Goal: Information Seeking & Learning: Learn about a topic

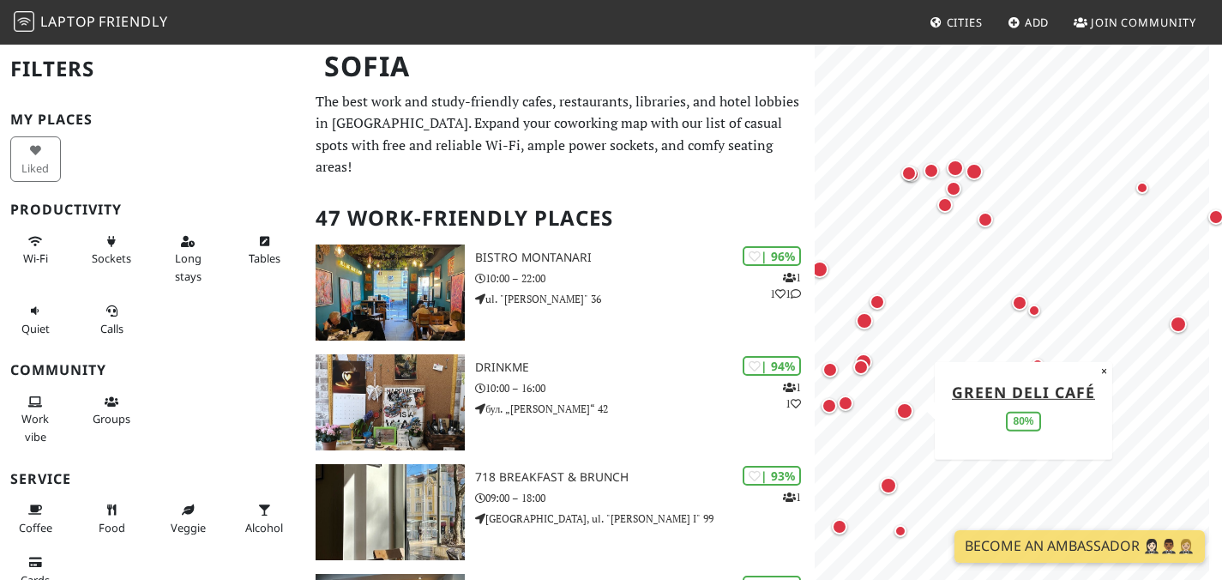
click at [907, 406] on div "Map marker" at bounding box center [904, 410] width 17 height 17
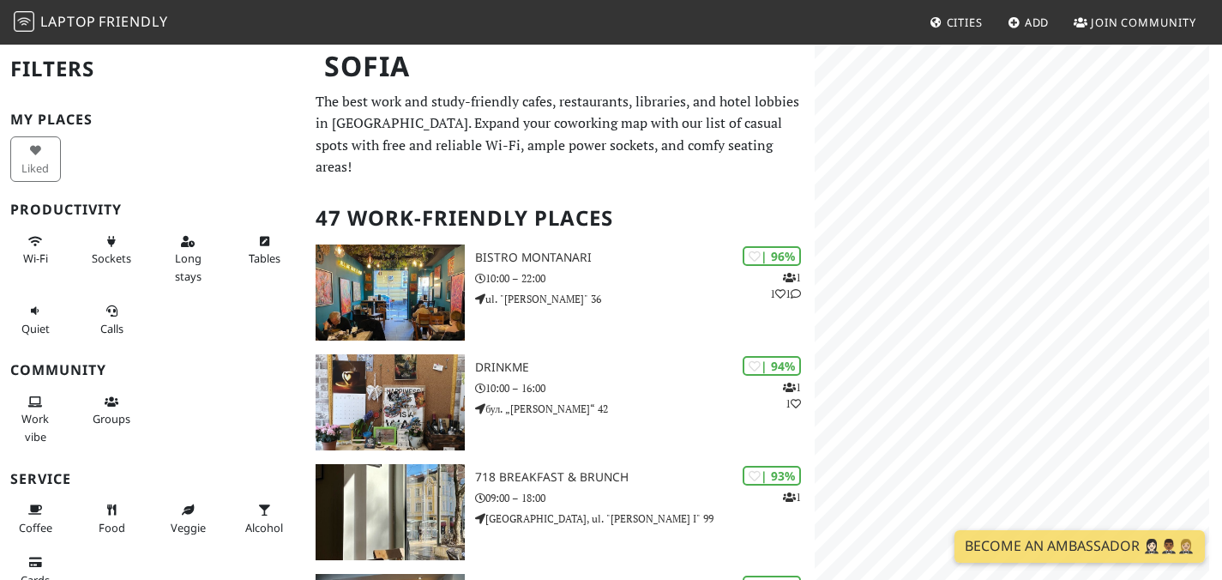
click at [1218, 259] on div "© OpenStreetMap contributors | MapLibre" at bounding box center [1018, 333] width 407 height 580
click at [1010, 311] on div "Map marker" at bounding box center [1000, 309] width 22 height 22
click at [1094, 268] on div "Map marker" at bounding box center [1089, 270] width 17 height 17
click at [1121, 147] on div "Map marker" at bounding box center [1120, 148] width 15 height 15
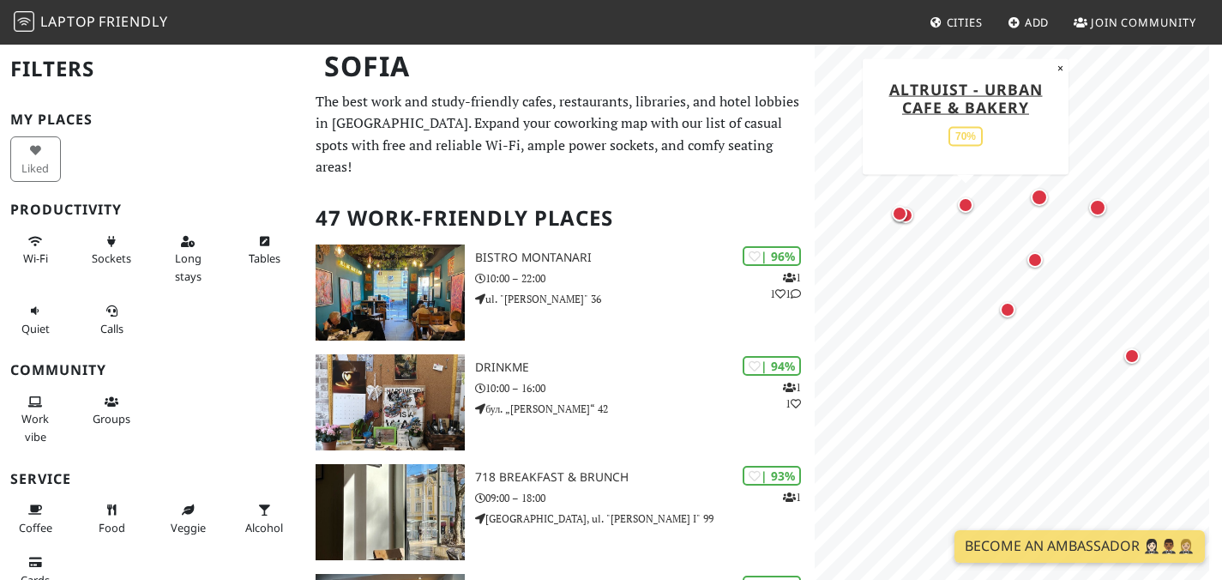
click at [969, 207] on div "Map marker" at bounding box center [965, 204] width 15 height 15
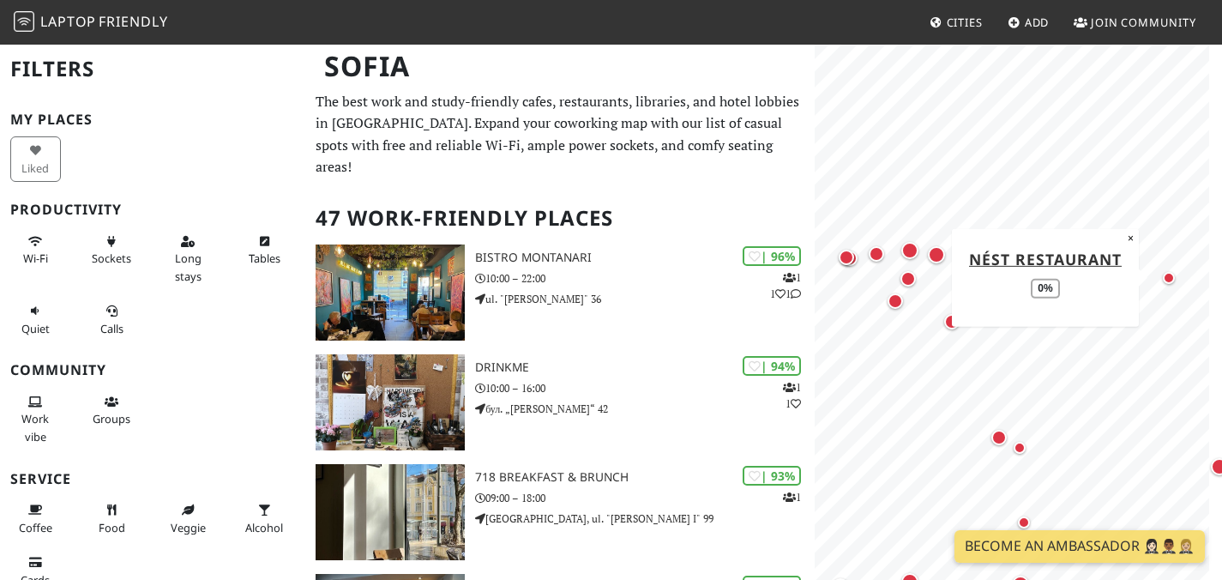
click at [1167, 276] on div "Map marker" at bounding box center [1169, 278] width 12 height 12
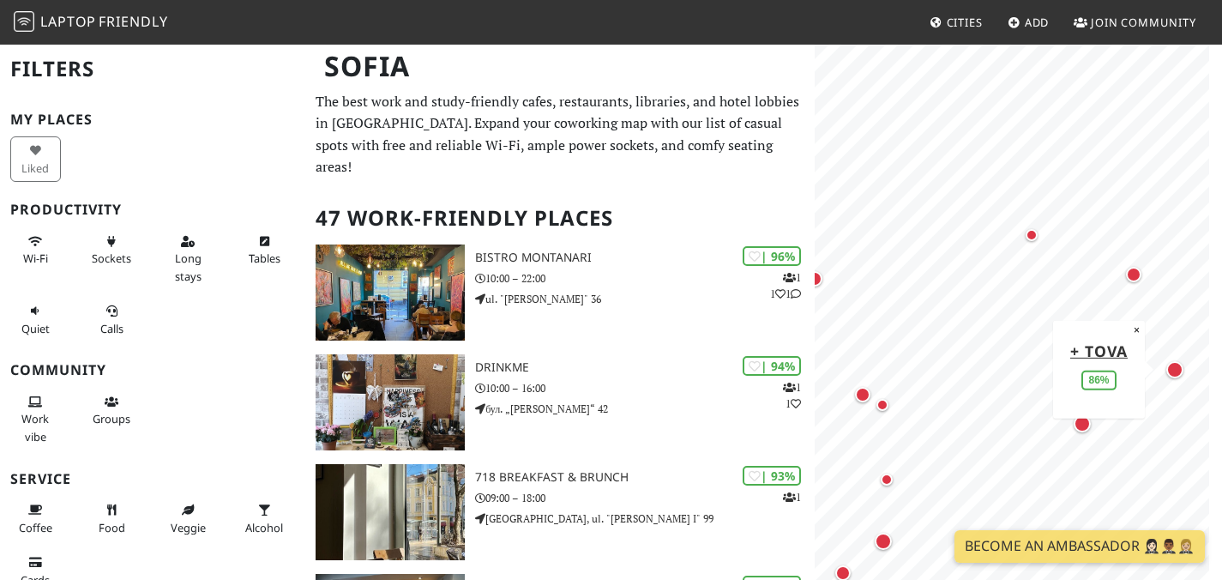
click at [1173, 372] on div "Map marker" at bounding box center [1174, 369] width 17 height 17
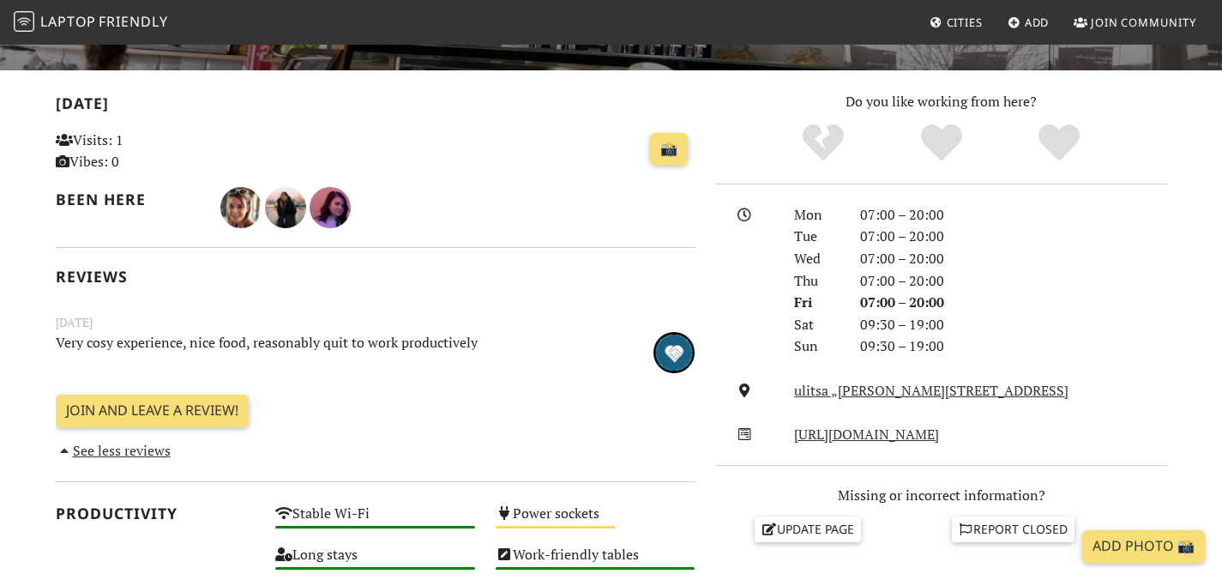
scroll to position [332, 0]
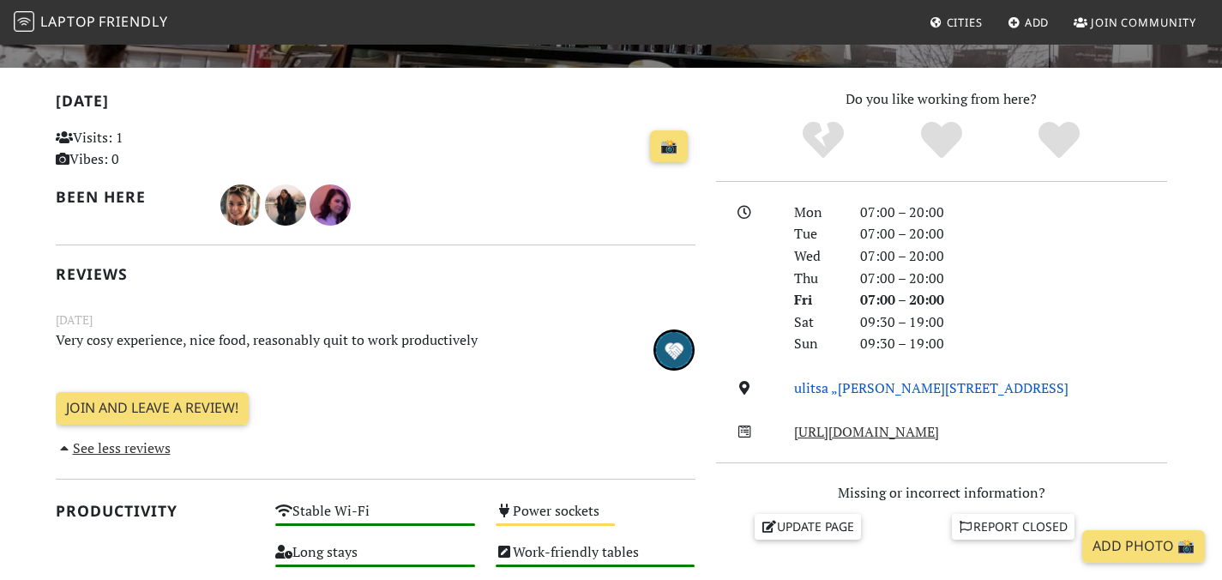
click at [882, 397] on link "ulitsa „Georgi S. Rakovski“ 165, 1000, Sofia" at bounding box center [931, 387] width 274 height 19
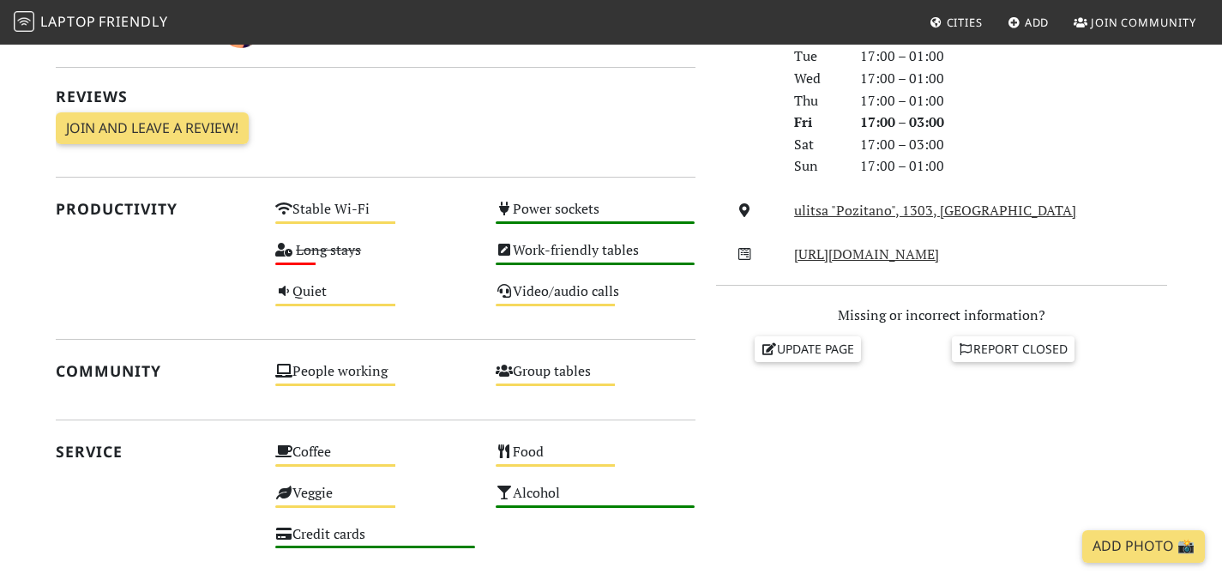
scroll to position [687, 0]
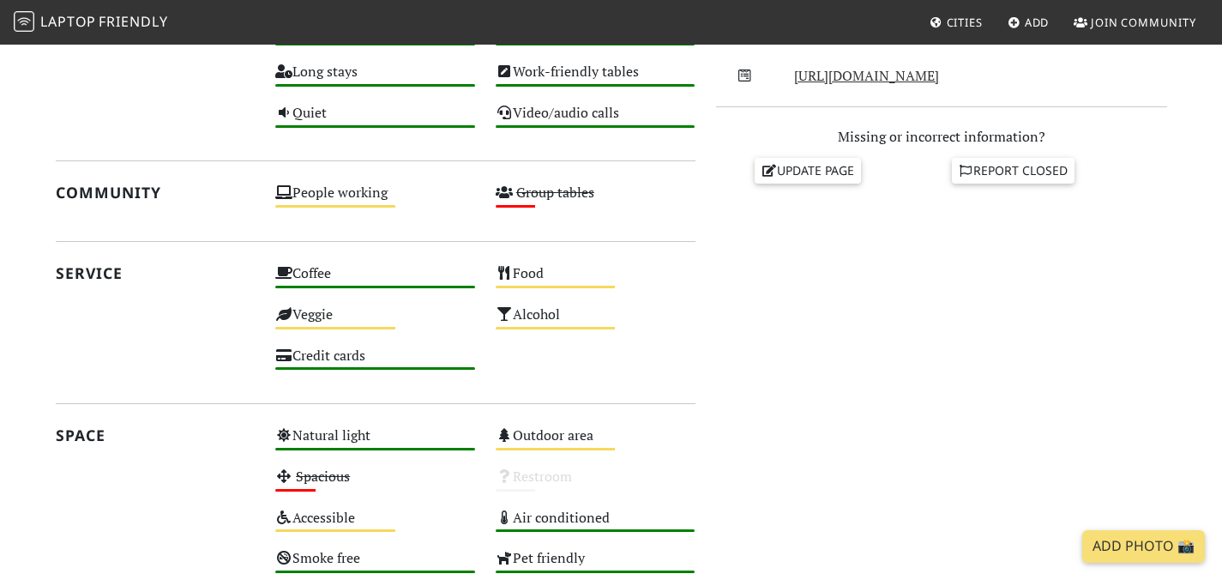
scroll to position [735, 0]
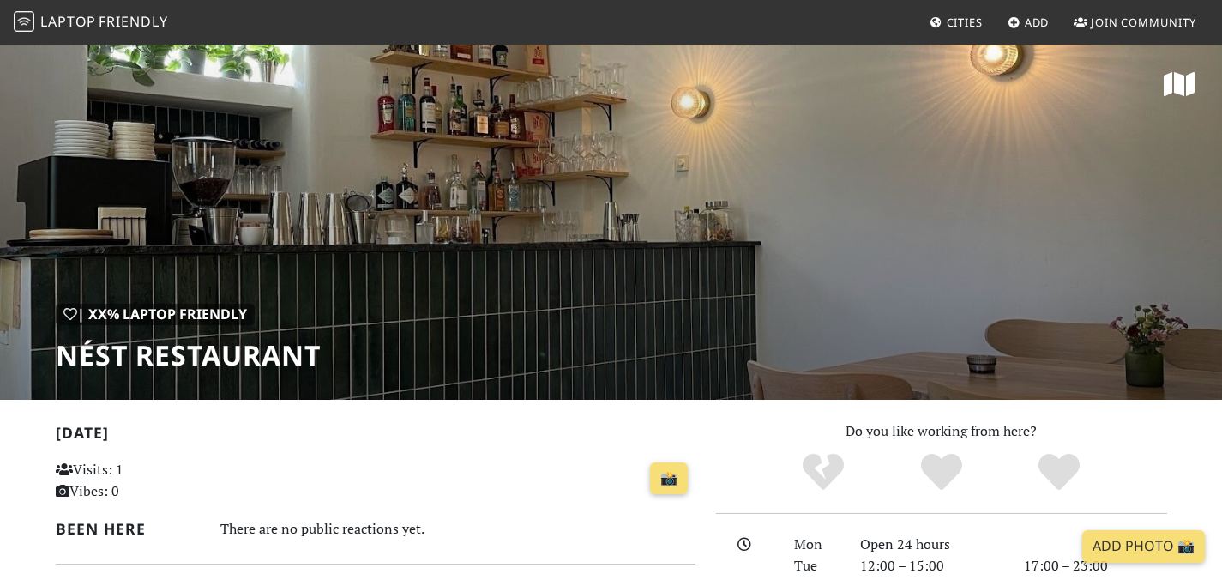
click at [982, 195] on div "| XX% Laptop Friendly Nést Restaurant" at bounding box center [611, 221] width 1222 height 357
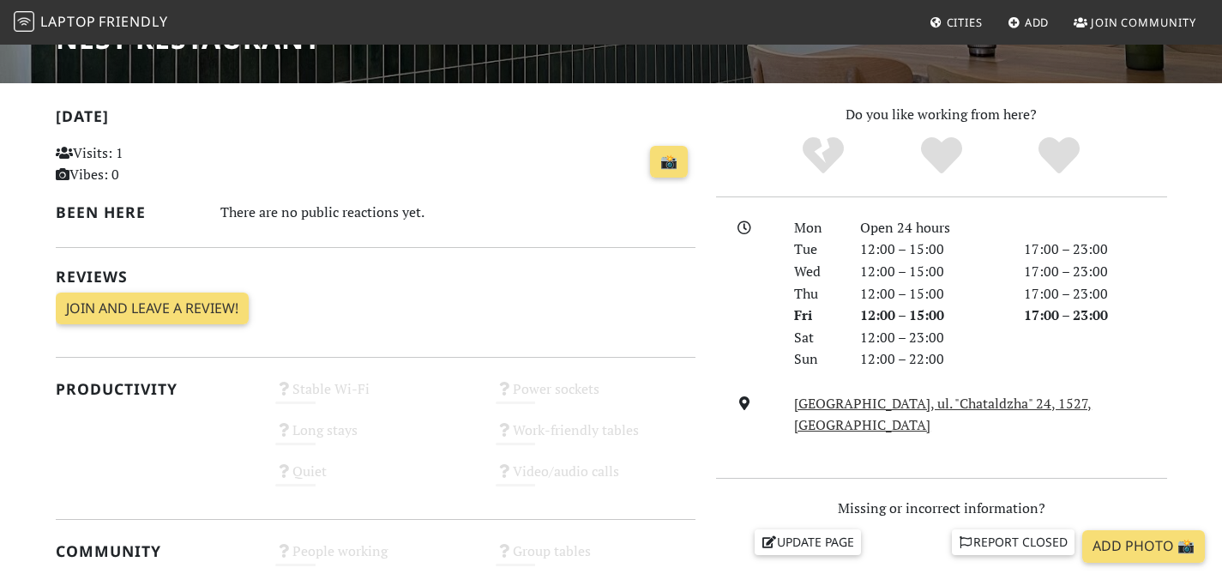
scroll to position [278, 0]
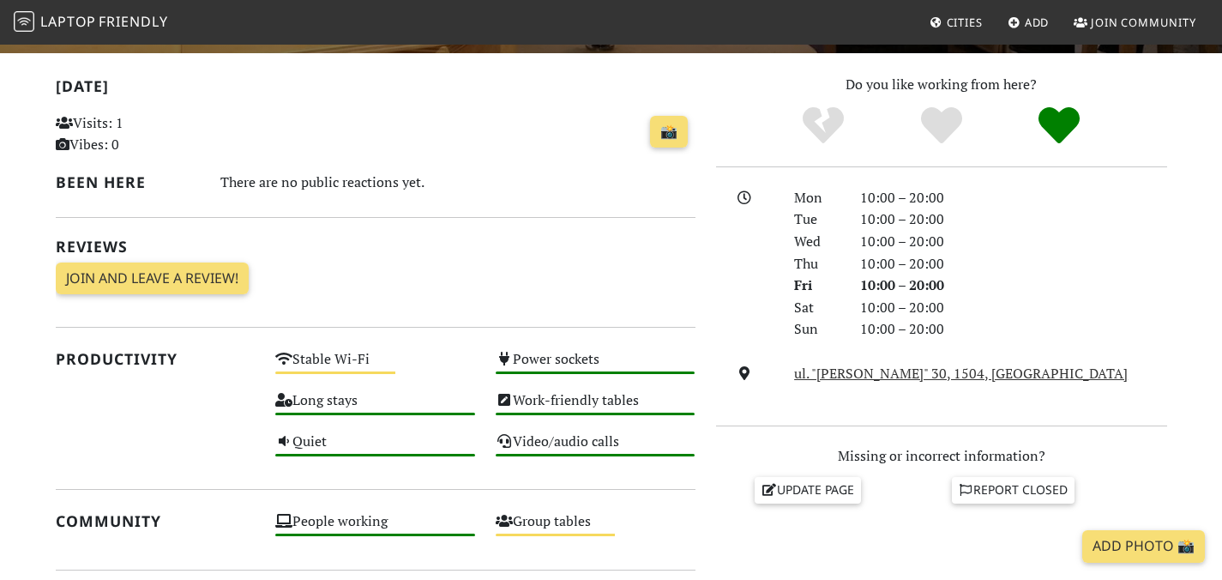
scroll to position [169, 0]
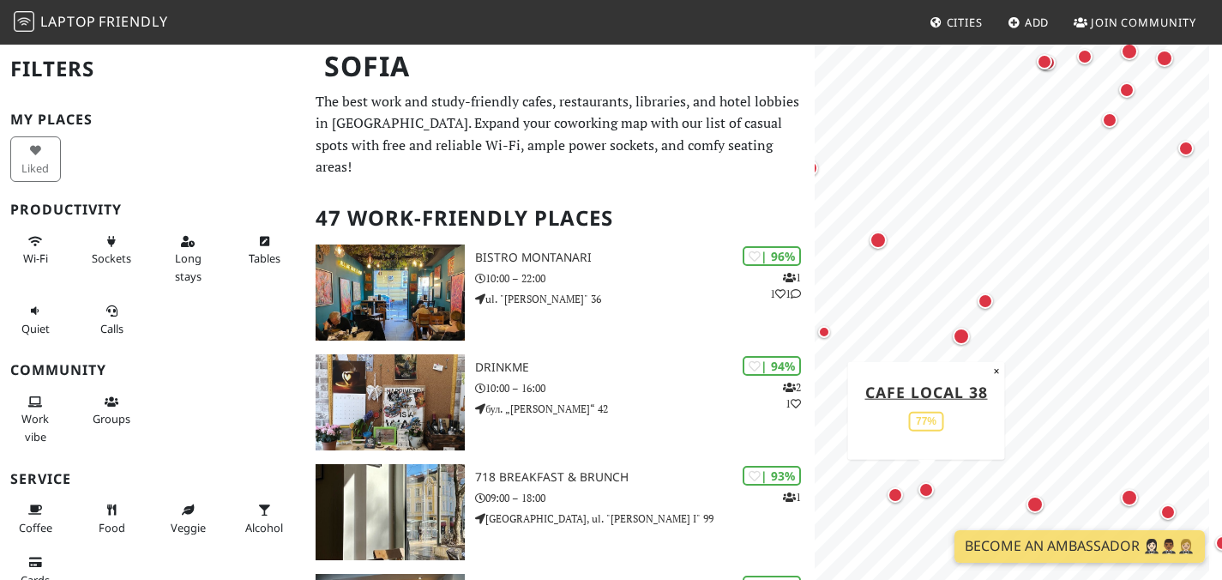
click at [923, 489] on div "Map marker" at bounding box center [925, 489] width 15 height 15
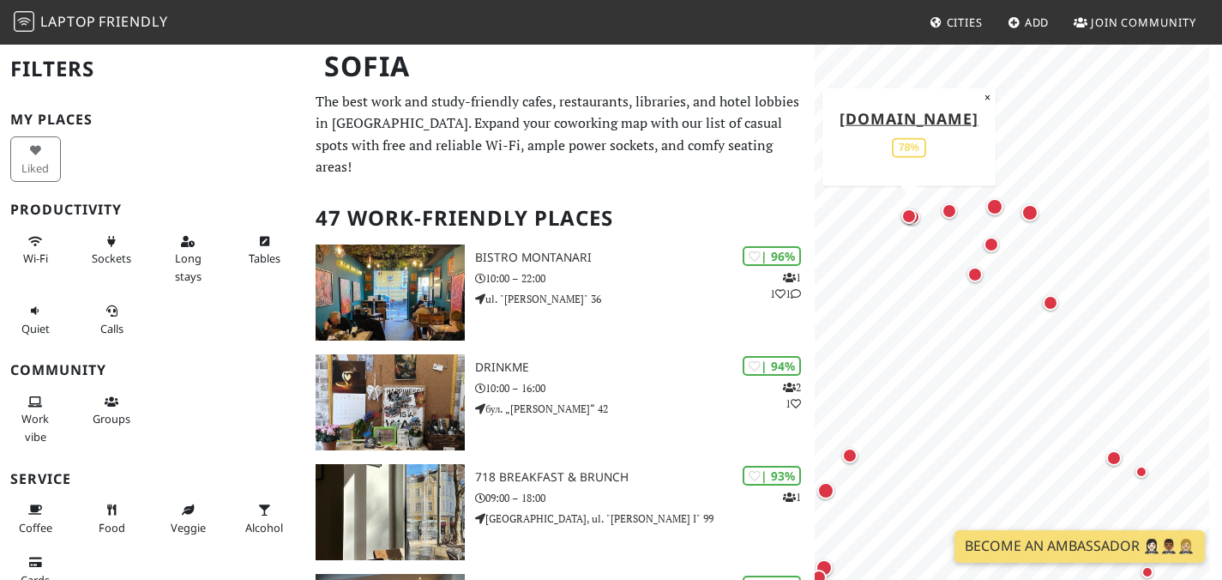
click at [905, 215] on div "Map marker" at bounding box center [908, 215] width 15 height 15
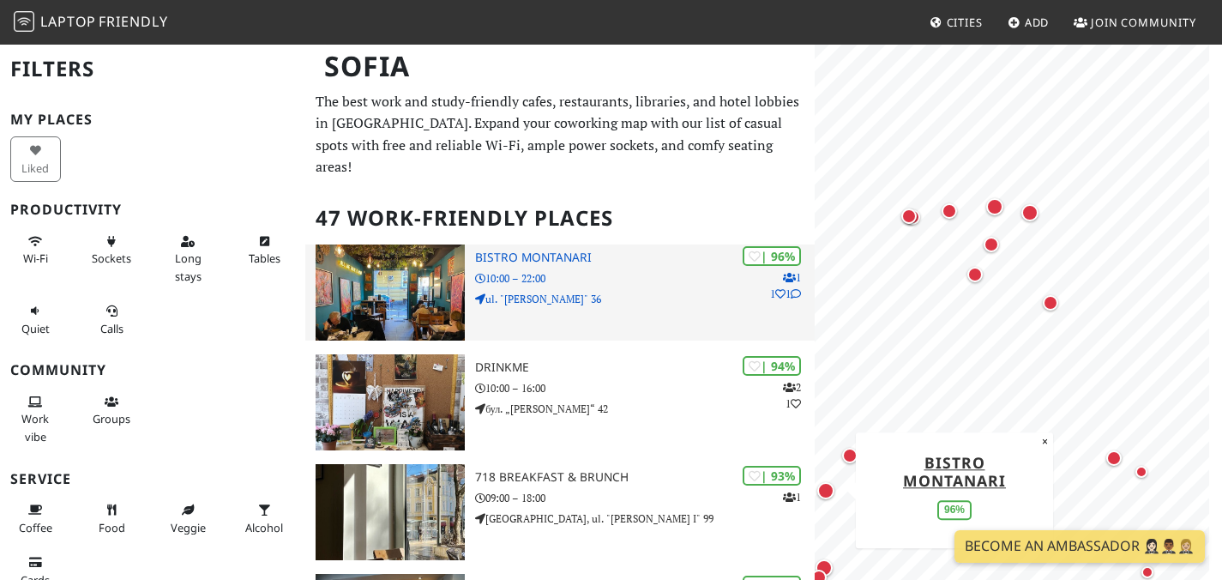
click at [630, 307] on p "ul. "Ivan Denkoglu" 36" at bounding box center [645, 299] width 340 height 16
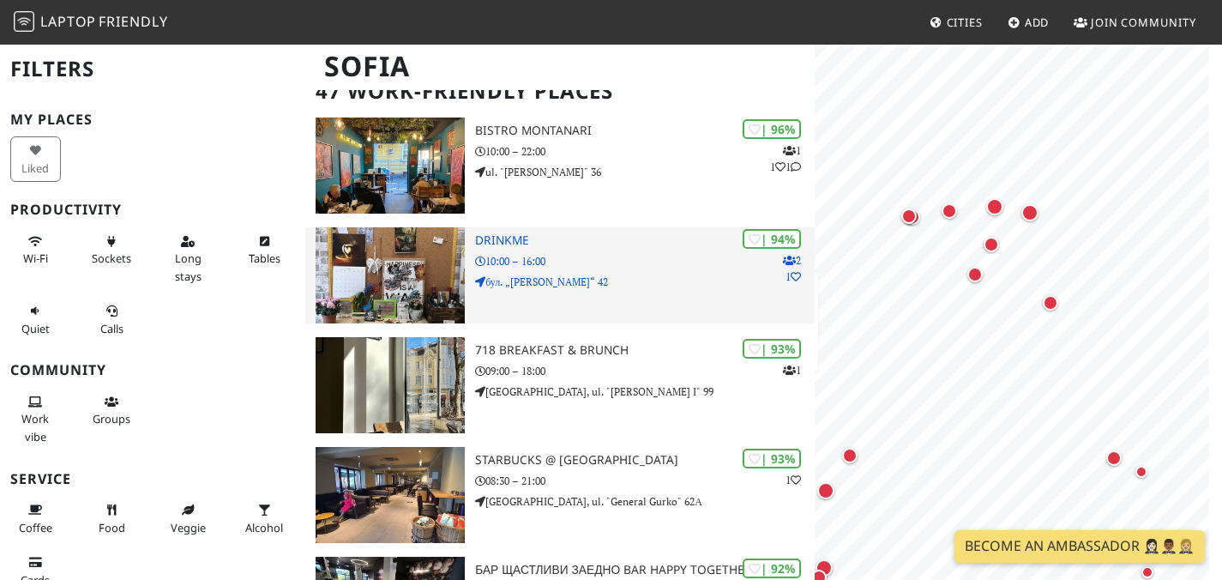
scroll to position [128, 0]
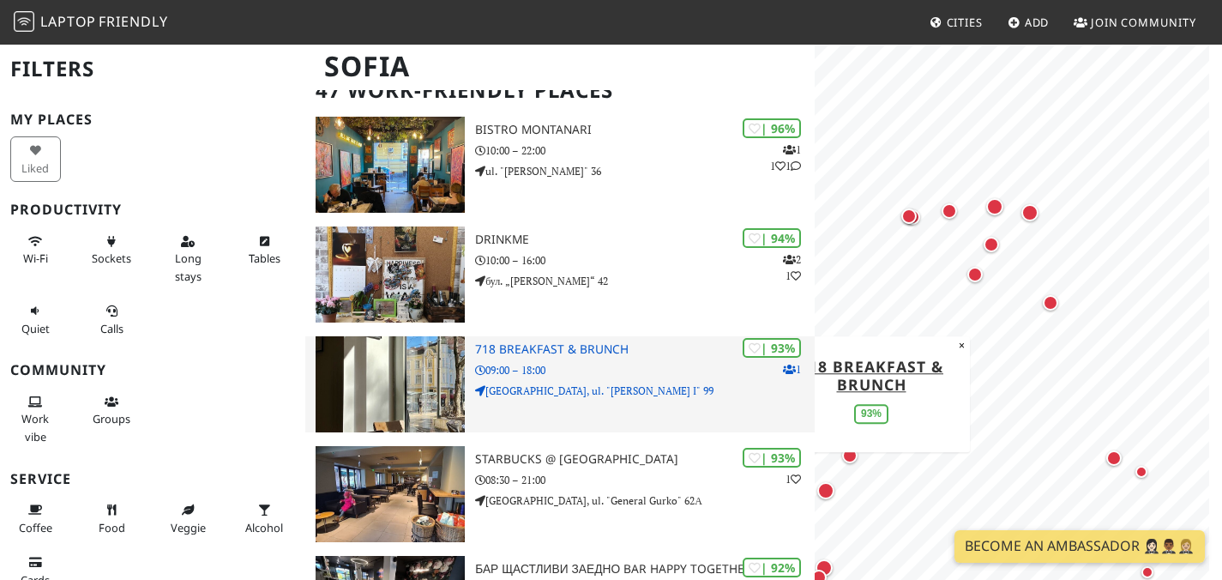
click at [664, 399] on p "Old City Center, ul. "Knyaz Boris I" 99" at bounding box center [645, 390] width 340 height 16
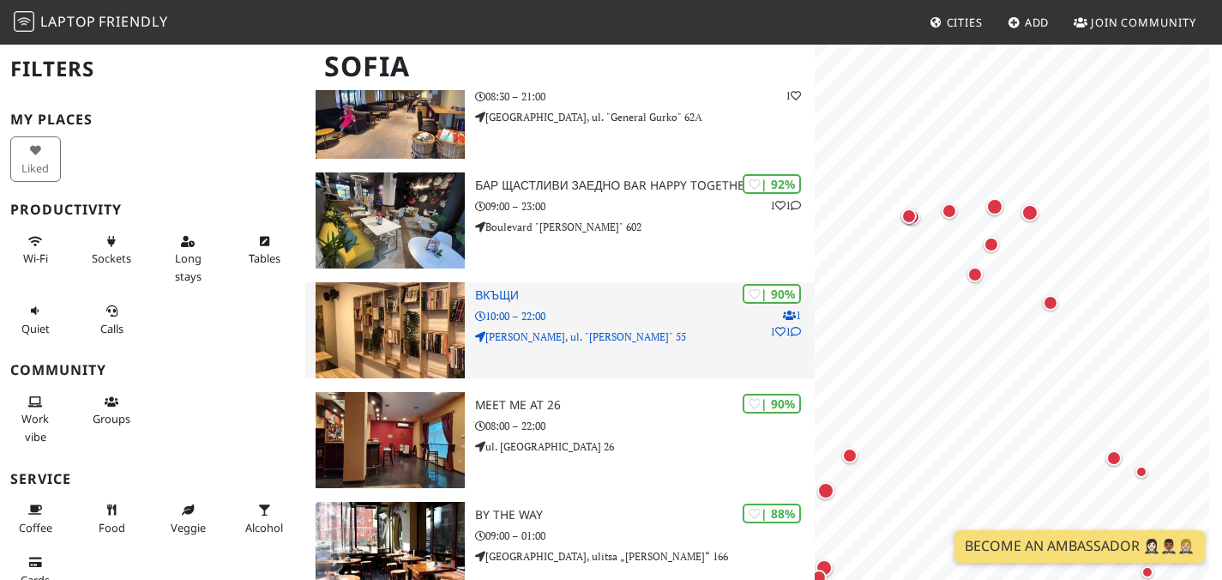
scroll to position [0, 0]
click at [644, 319] on p "10:00 – 22:00" at bounding box center [645, 316] width 340 height 16
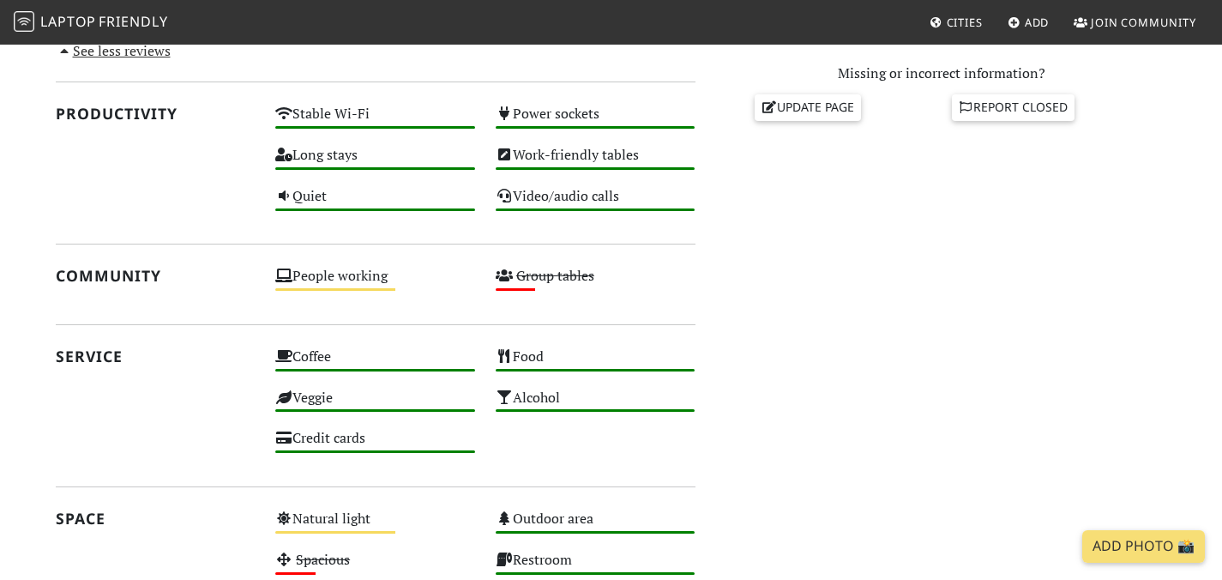
scroll to position [732, 0]
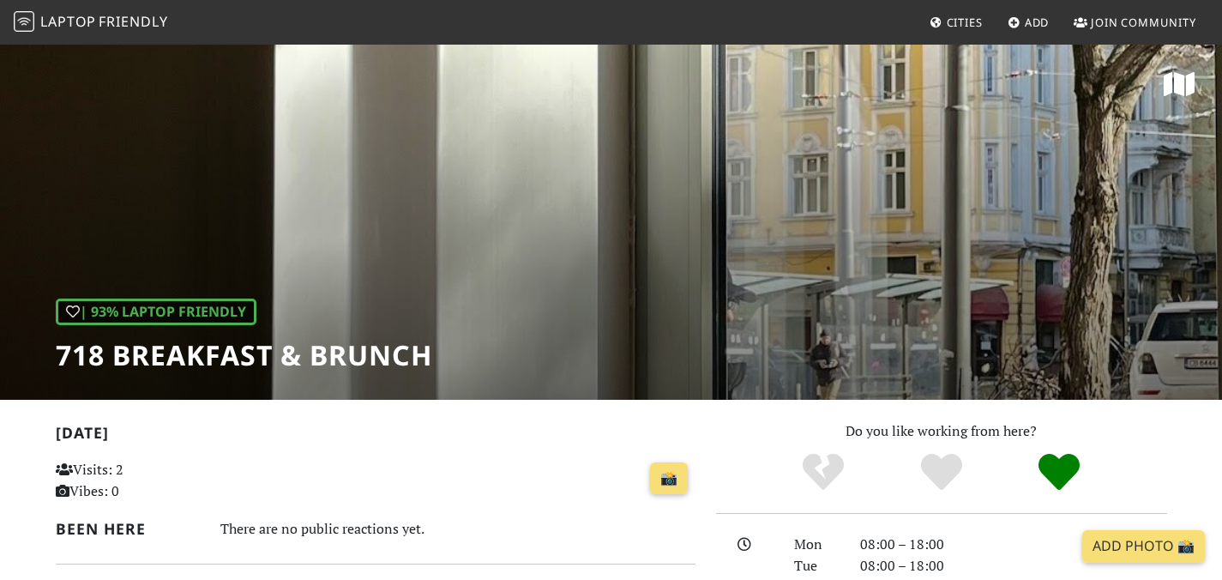
click at [713, 201] on div "| 93% Laptop Friendly 718 Breakfast & Brunch" at bounding box center [611, 221] width 1222 height 357
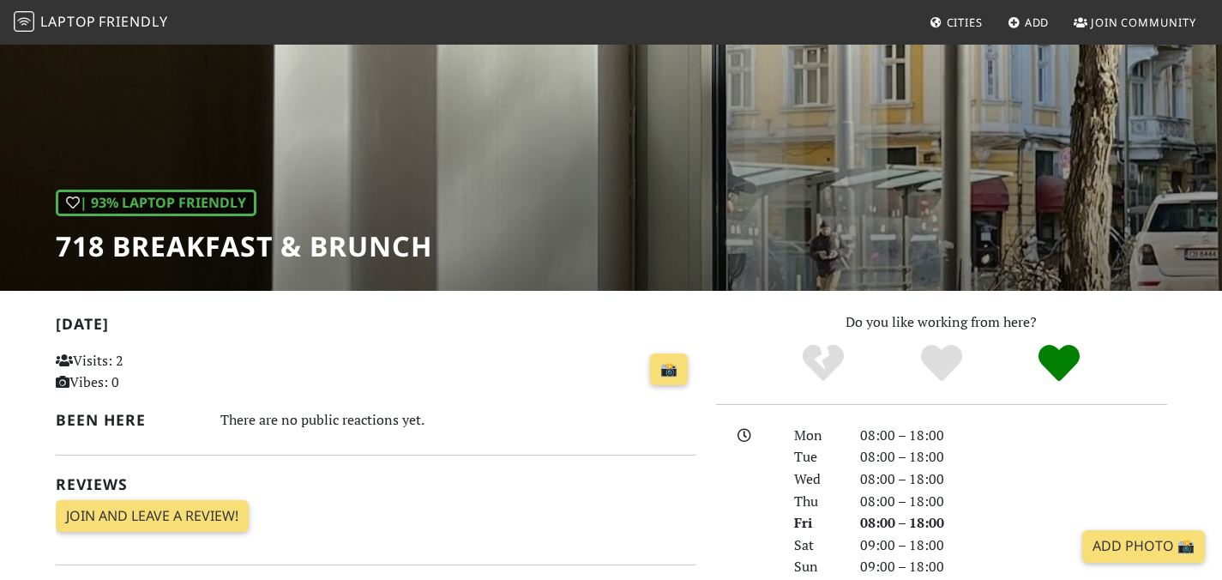
scroll to position [341, 0]
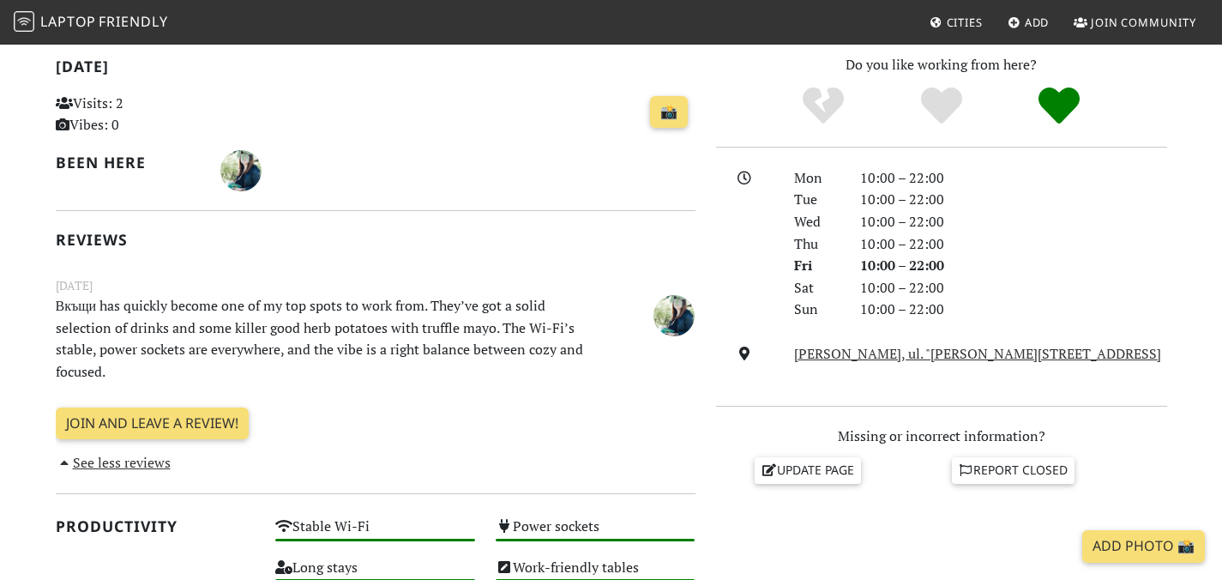
scroll to position [156, 0]
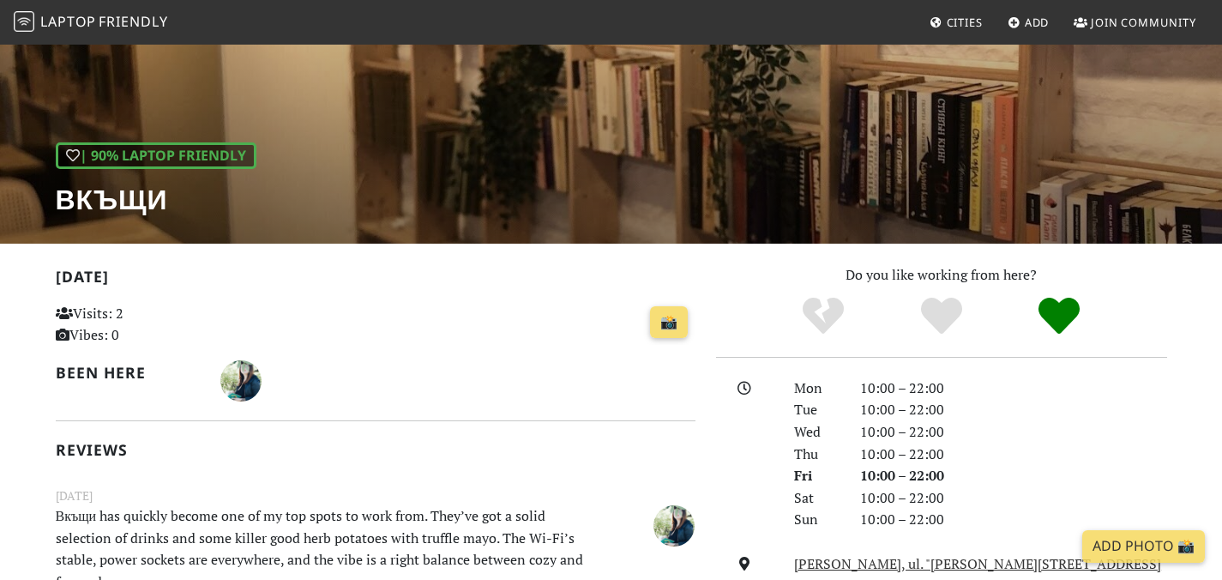
click at [673, 143] on div "| 90% Laptop Friendly Вкъщи" at bounding box center [611, 65] width 1222 height 357
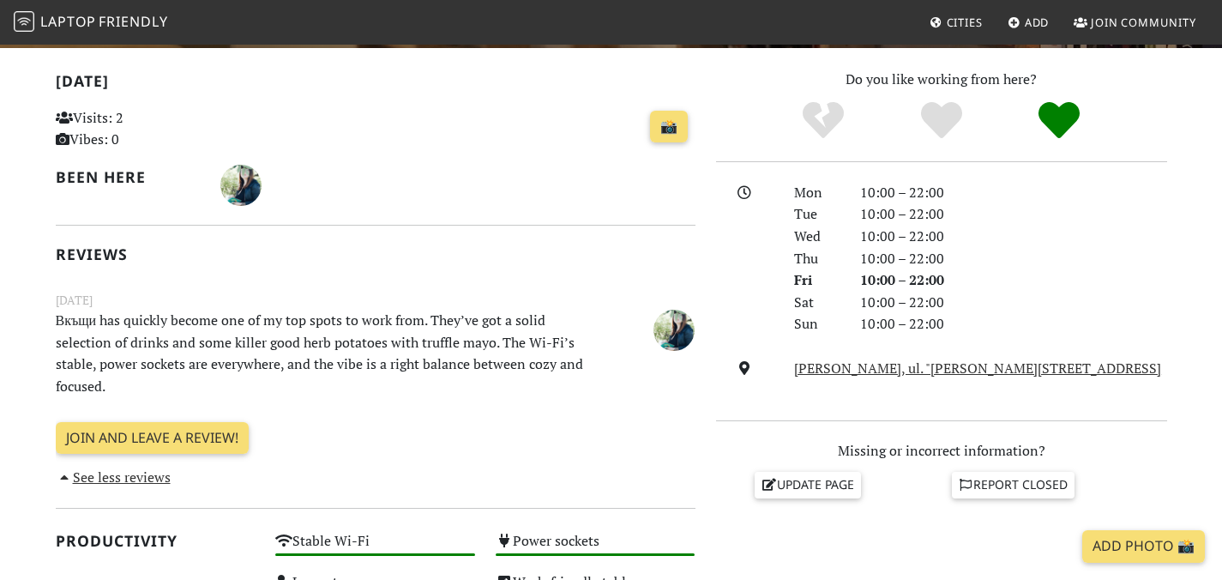
scroll to position [0, 0]
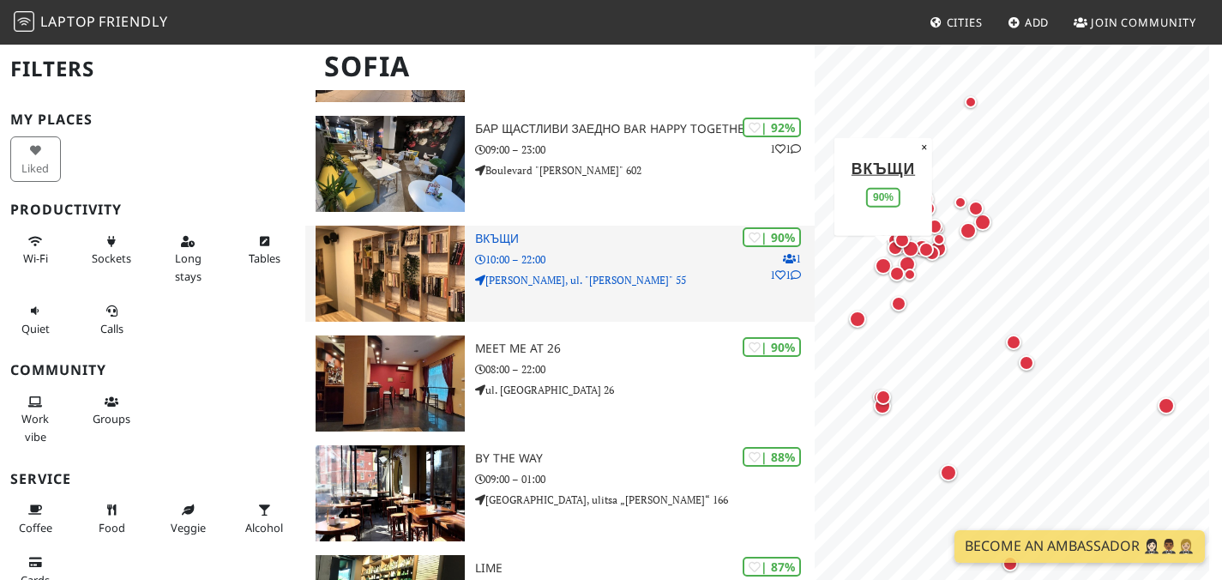
scroll to position [568, 0]
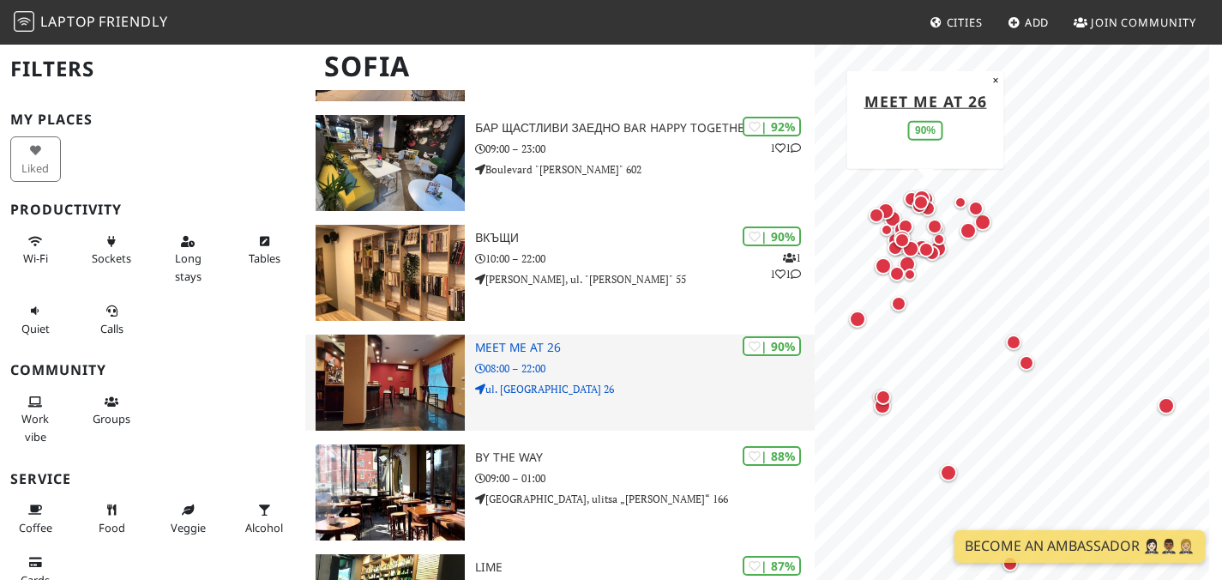
click at [641, 376] on p "08:00 – 22:00" at bounding box center [645, 368] width 340 height 16
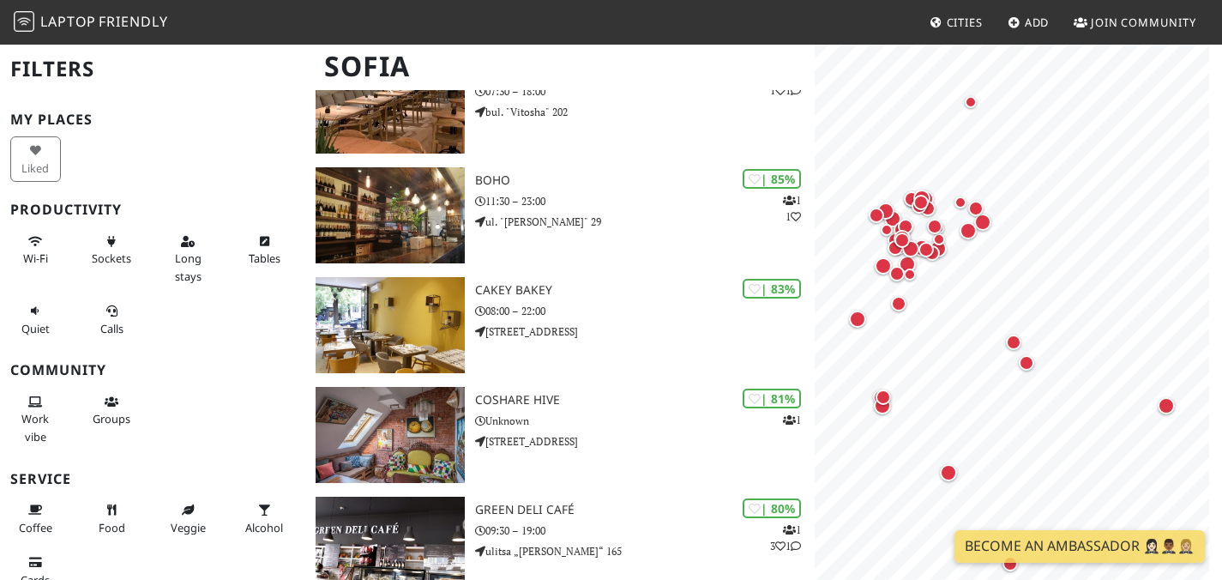
scroll to position [1396, 0]
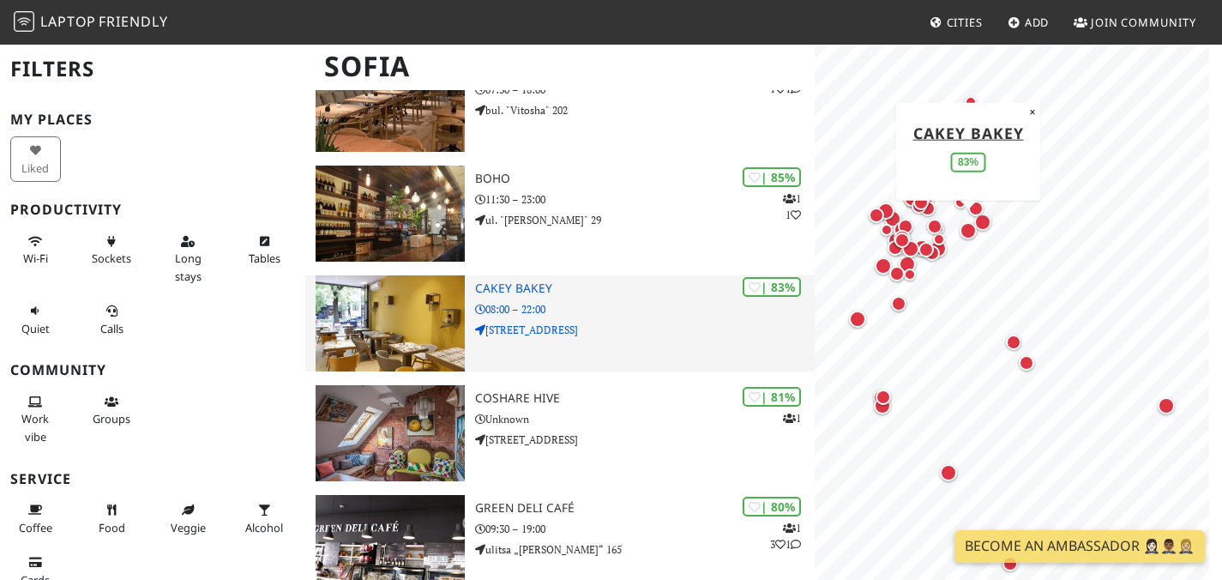
click at [646, 338] on p "5 Shipka str." at bounding box center [645, 330] width 340 height 16
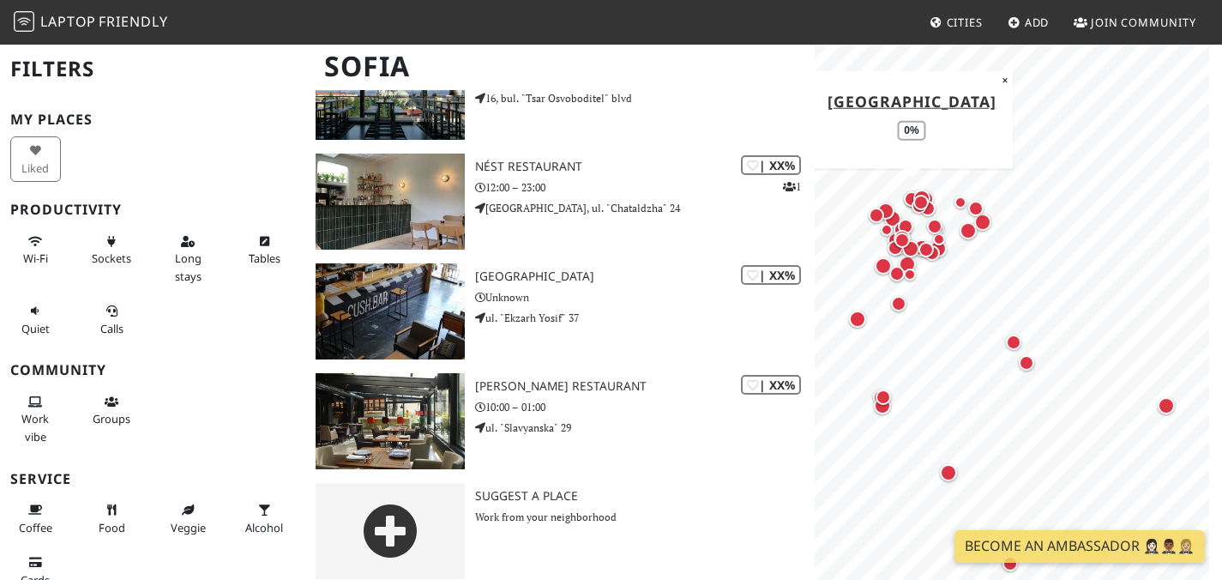
scroll to position [4943, 0]
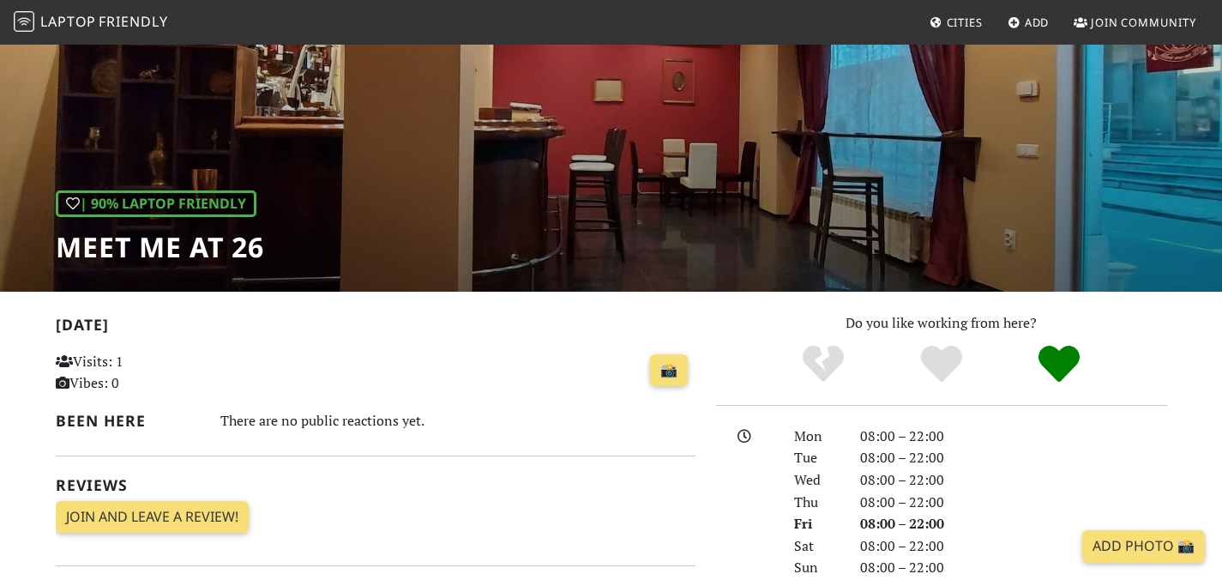
scroll to position [99, 0]
